Goal: Task Accomplishment & Management: Manage account settings

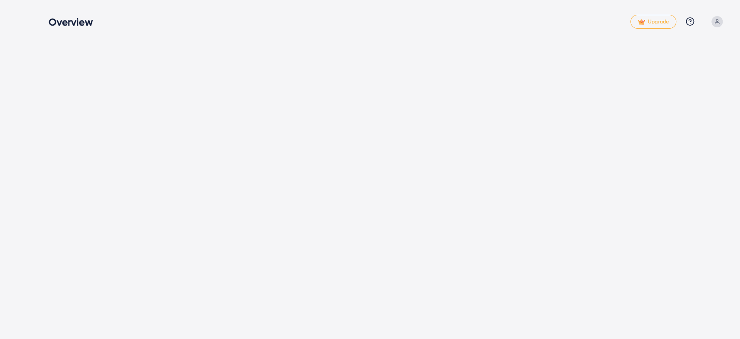
click at [486, 285] on div "Overview Upgrade Help Center Contact Support Plans and Pricing Term and policy …" at bounding box center [370, 169] width 740 height 339
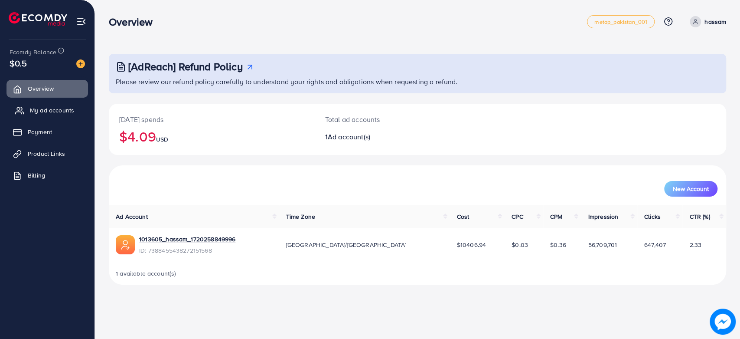
click at [59, 113] on span "My ad accounts" at bounding box center [52, 110] width 44 height 9
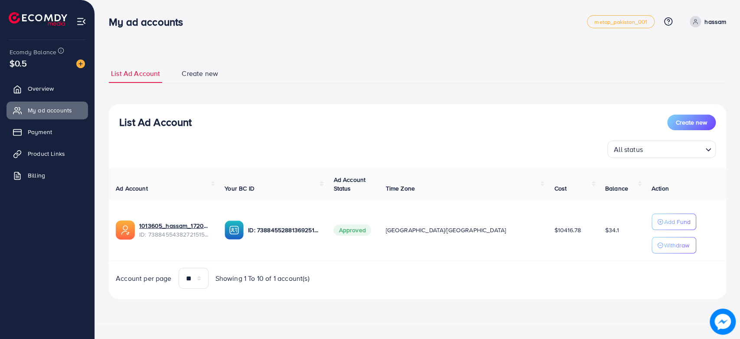
click at [217, 110] on div "List Ad Account Create new All status Loading... Ad Account Your BC ID Ad Accou…" at bounding box center [417, 201] width 617 height 195
